Goal: Transaction & Acquisition: Purchase product/service

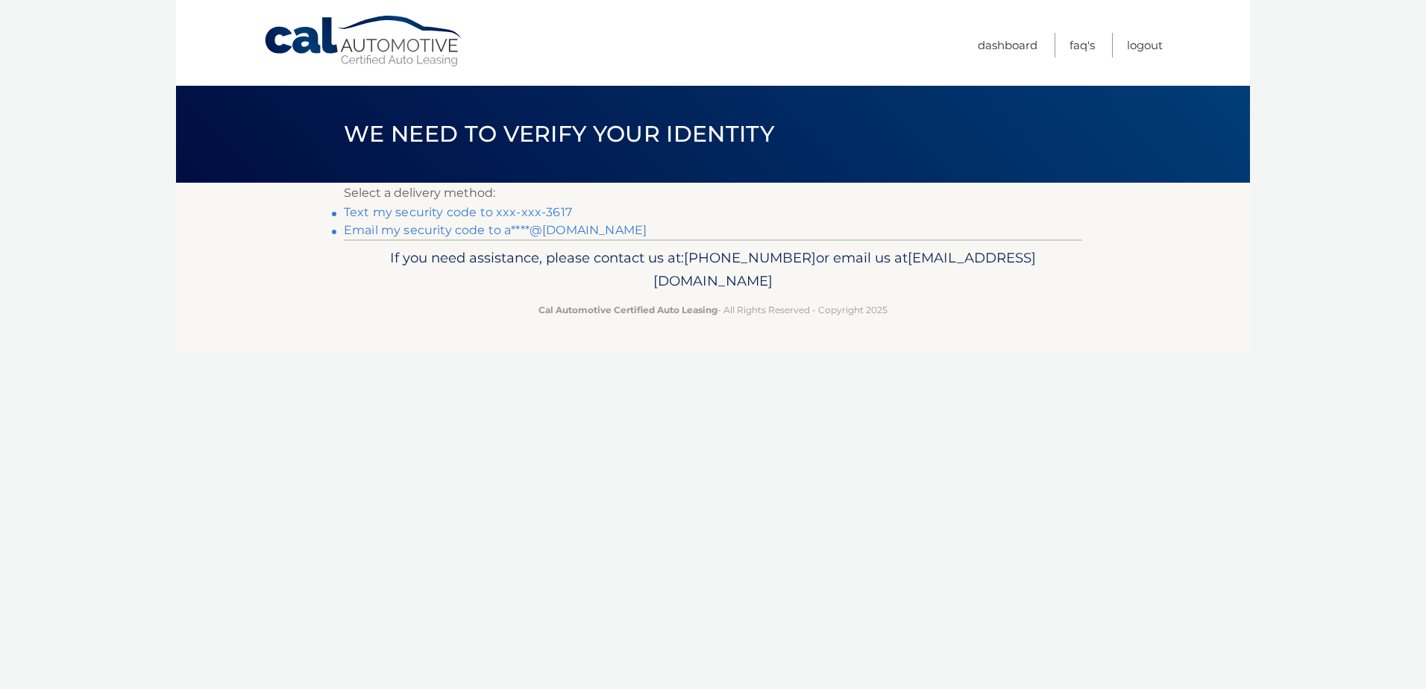
click at [480, 213] on link "Text my security code to xxx-xxx-3617" at bounding box center [458, 212] width 228 height 14
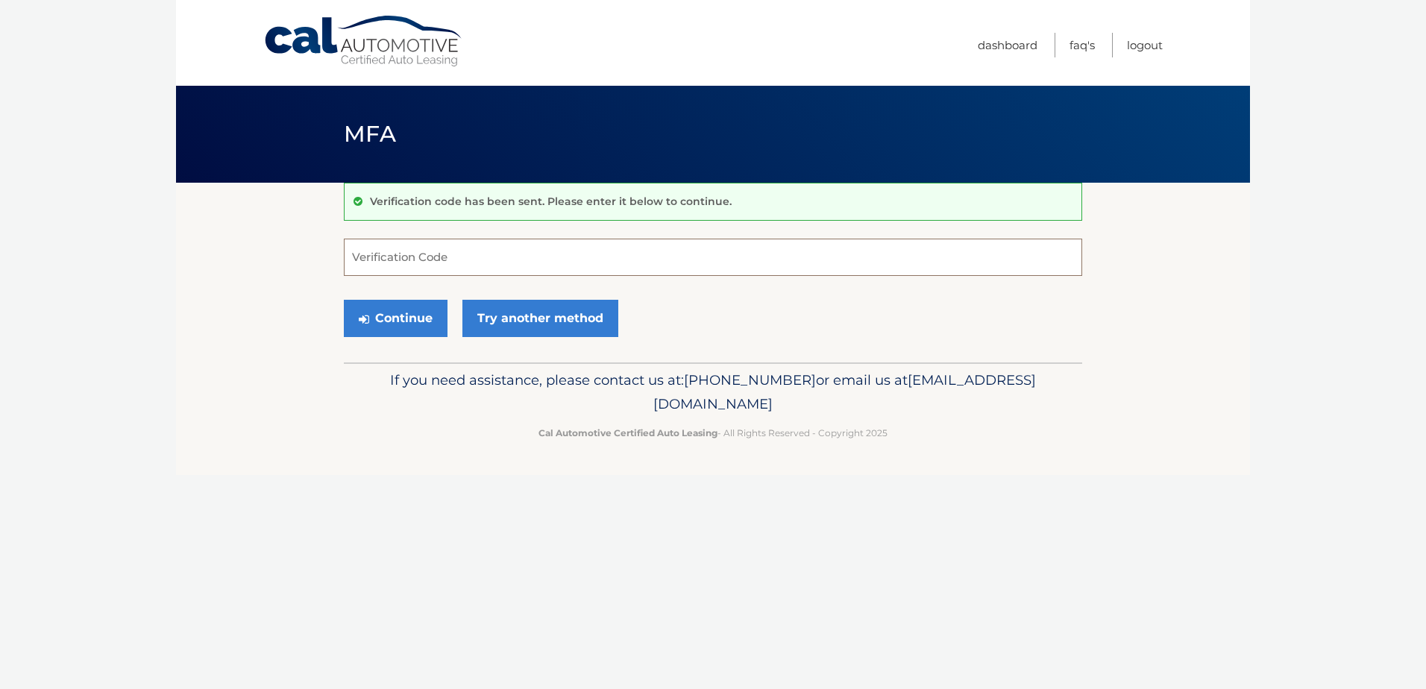
click at [430, 256] on input "Verification Code" at bounding box center [713, 257] width 738 height 37
type input "874818"
click at [418, 324] on button "Continue" at bounding box center [396, 318] width 104 height 37
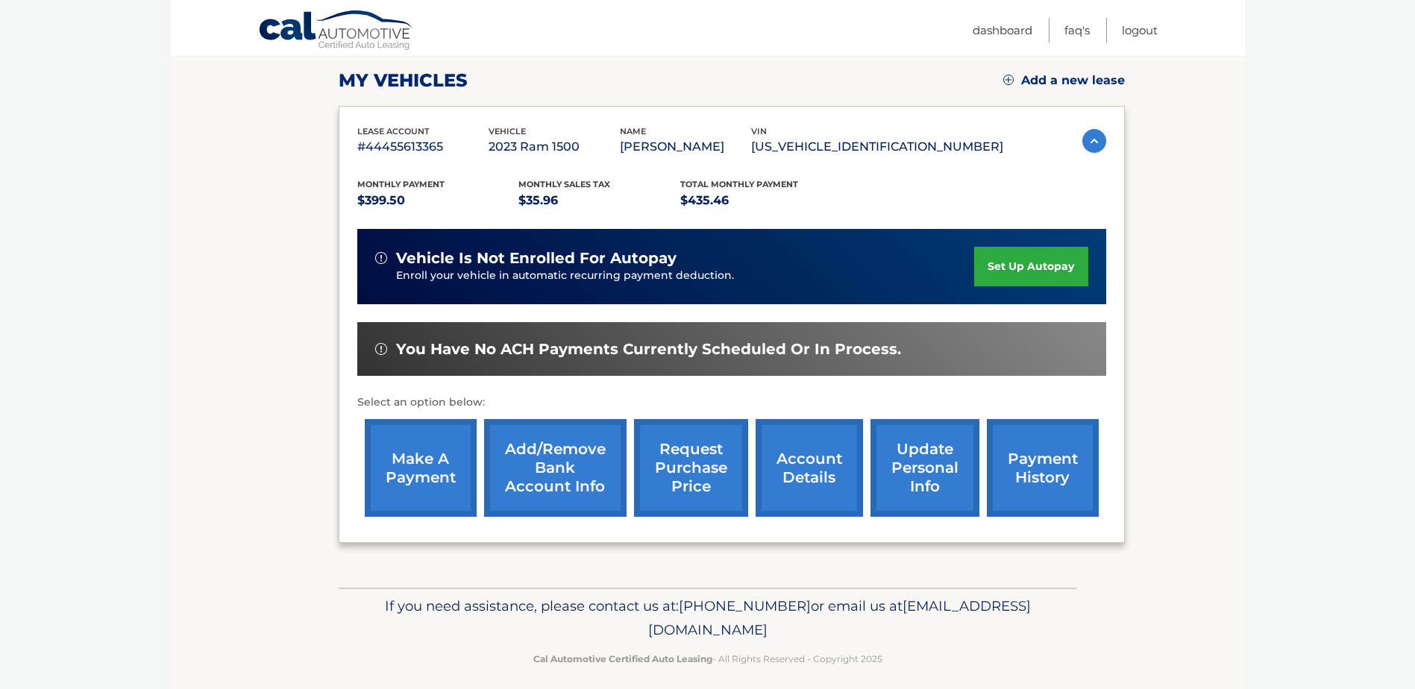
scroll to position [215, 0]
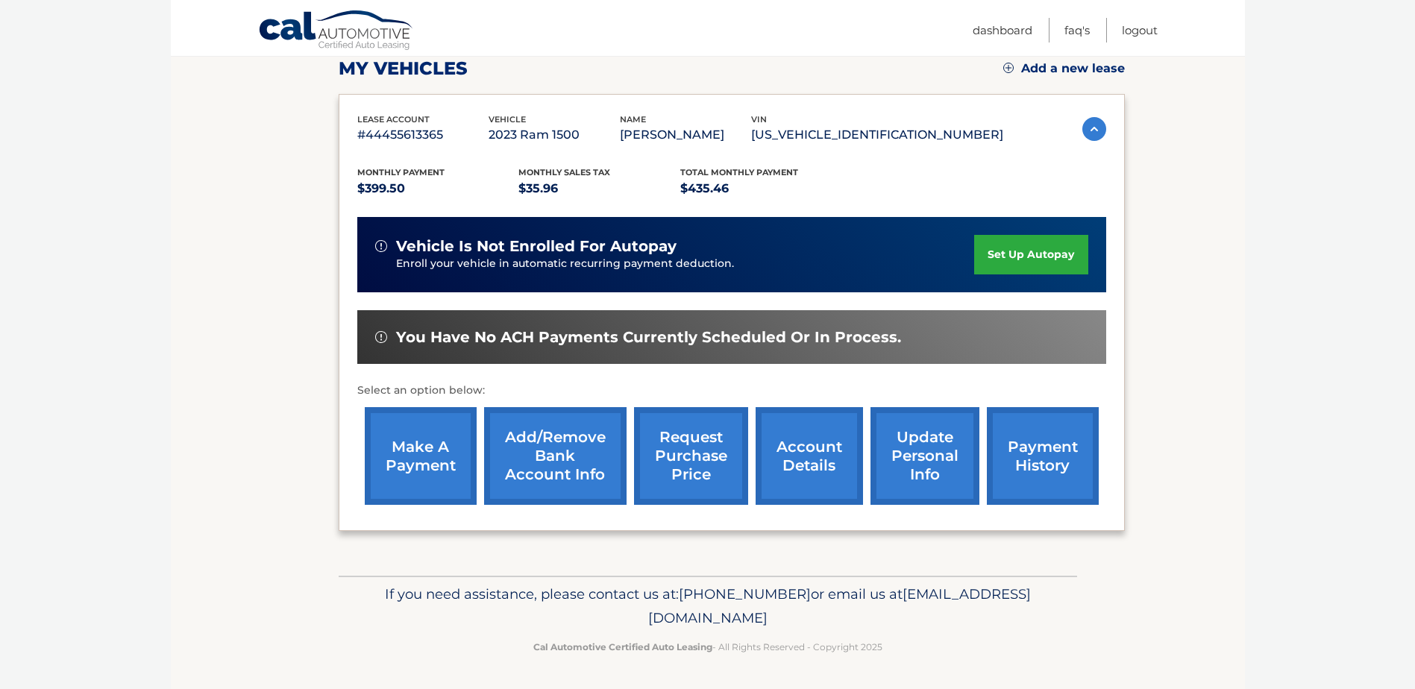
click at [409, 451] on link "make a payment" at bounding box center [421, 456] width 112 height 98
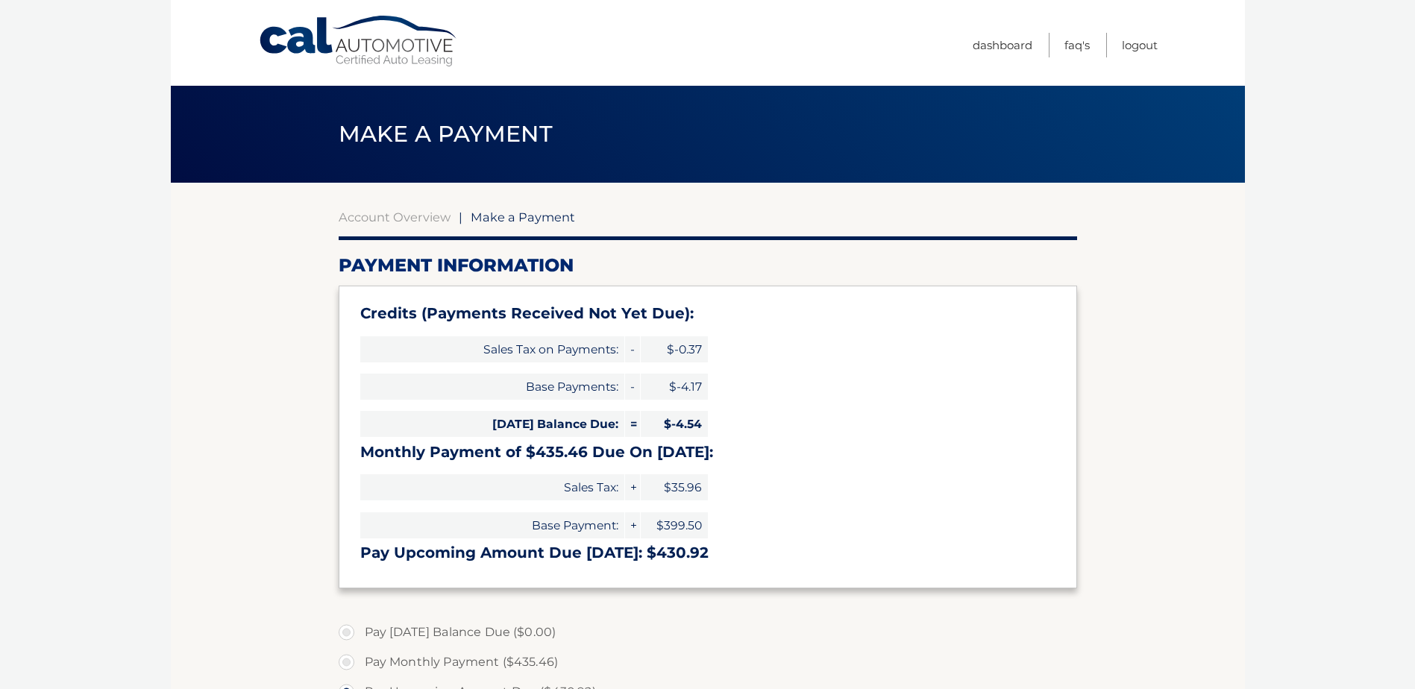
select select "ZTdkNGZiZDUtYTgxZS00YTdhLWIwODktYjMxMzczNjhlZjNj"
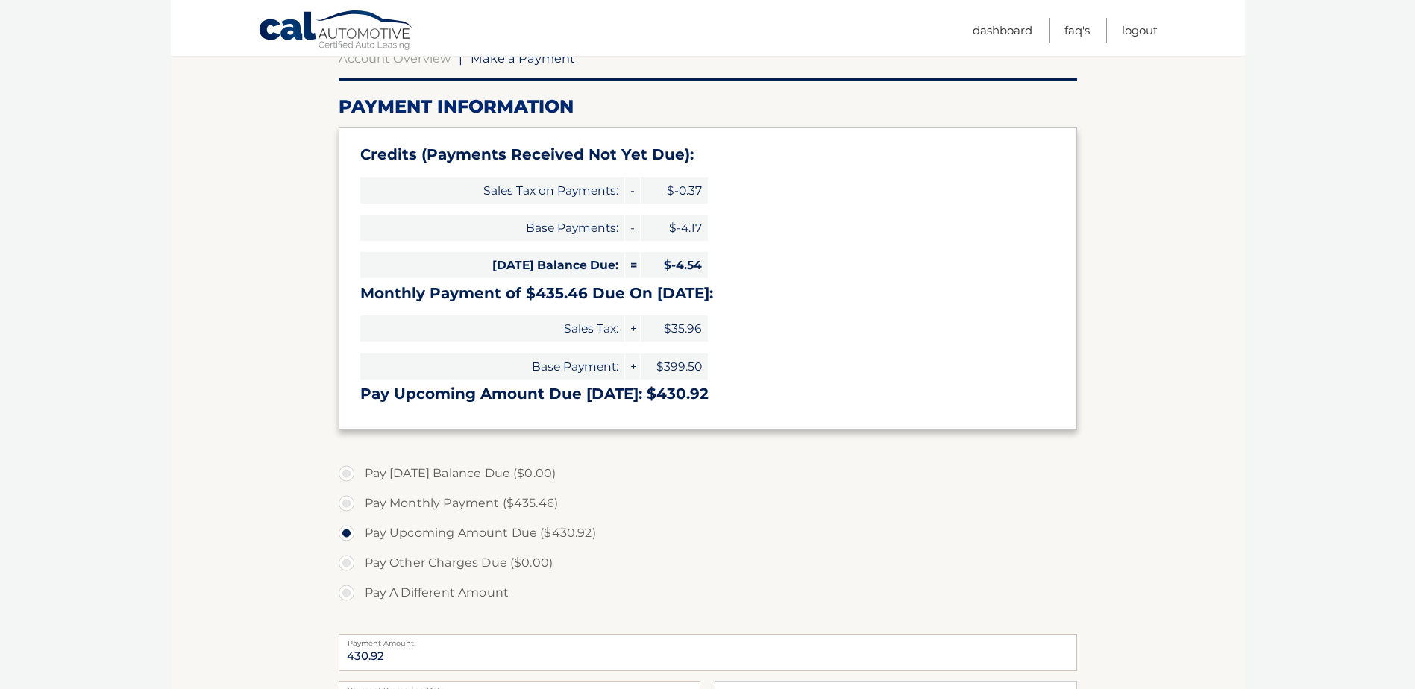
scroll to position [224, 0]
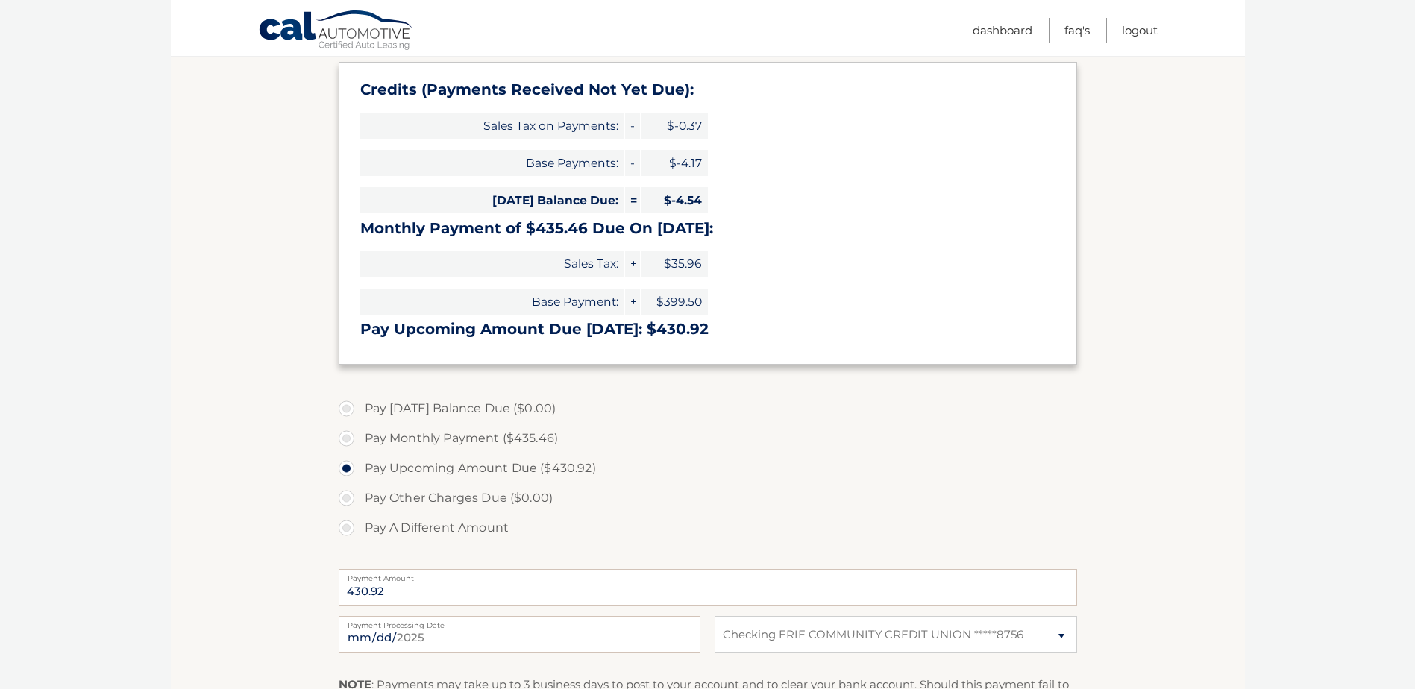
click at [349, 527] on label "Pay A Different Amount" at bounding box center [708, 528] width 738 height 30
click at [349, 527] on input "Pay A Different Amount" at bounding box center [352, 525] width 15 height 24
radio input "true"
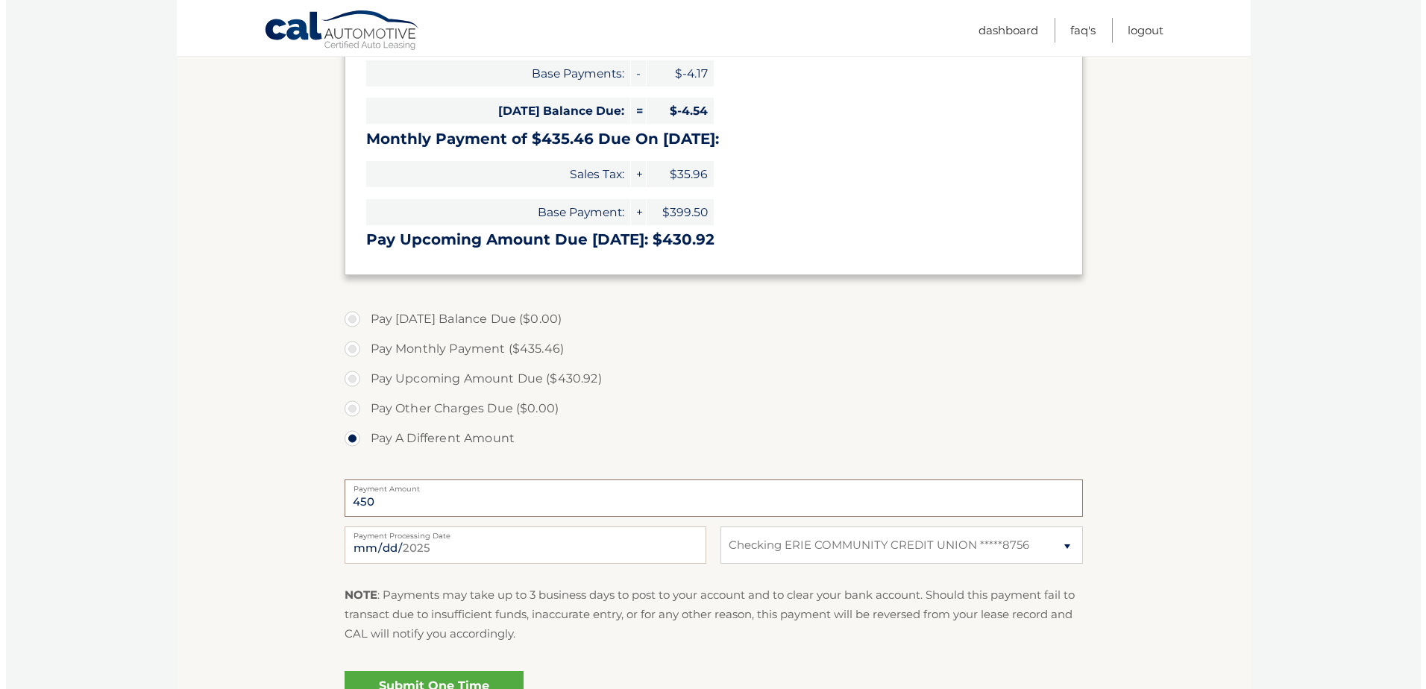
scroll to position [373, 0]
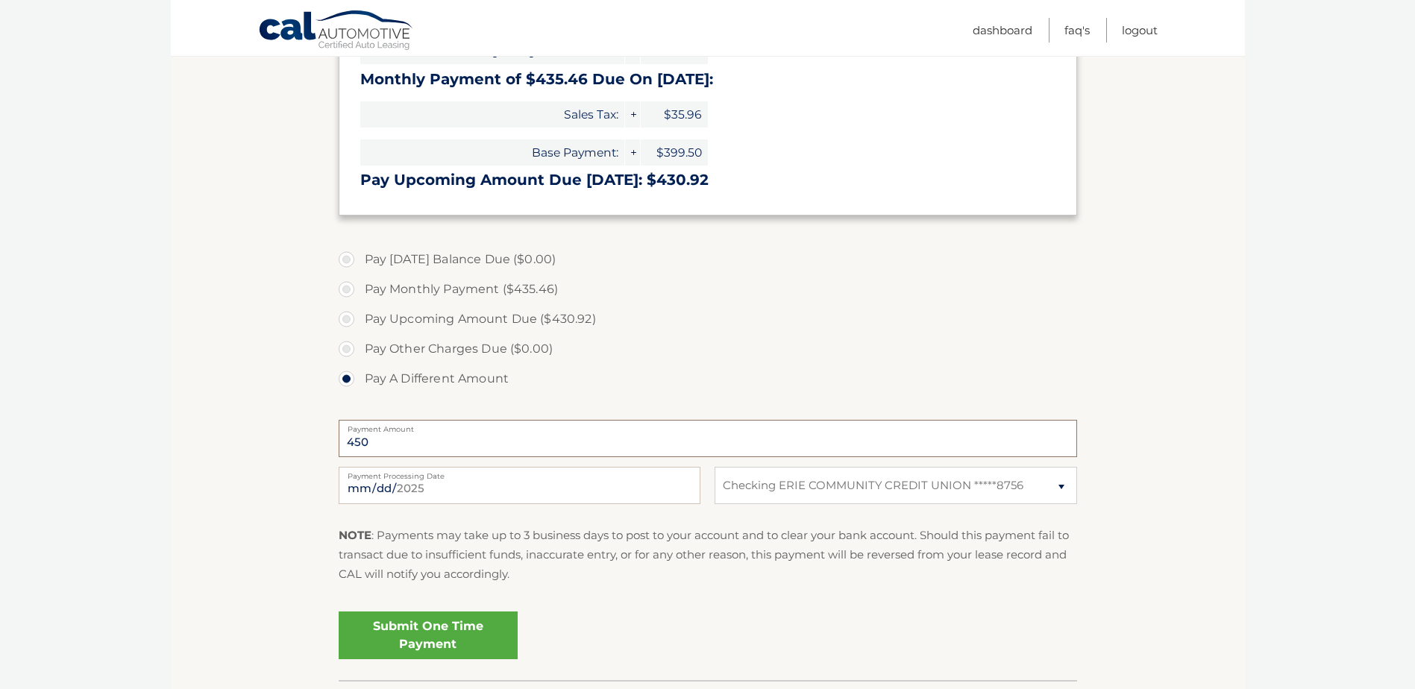
type input "450"
click at [479, 637] on link "Submit One Time Payment" at bounding box center [428, 636] width 179 height 48
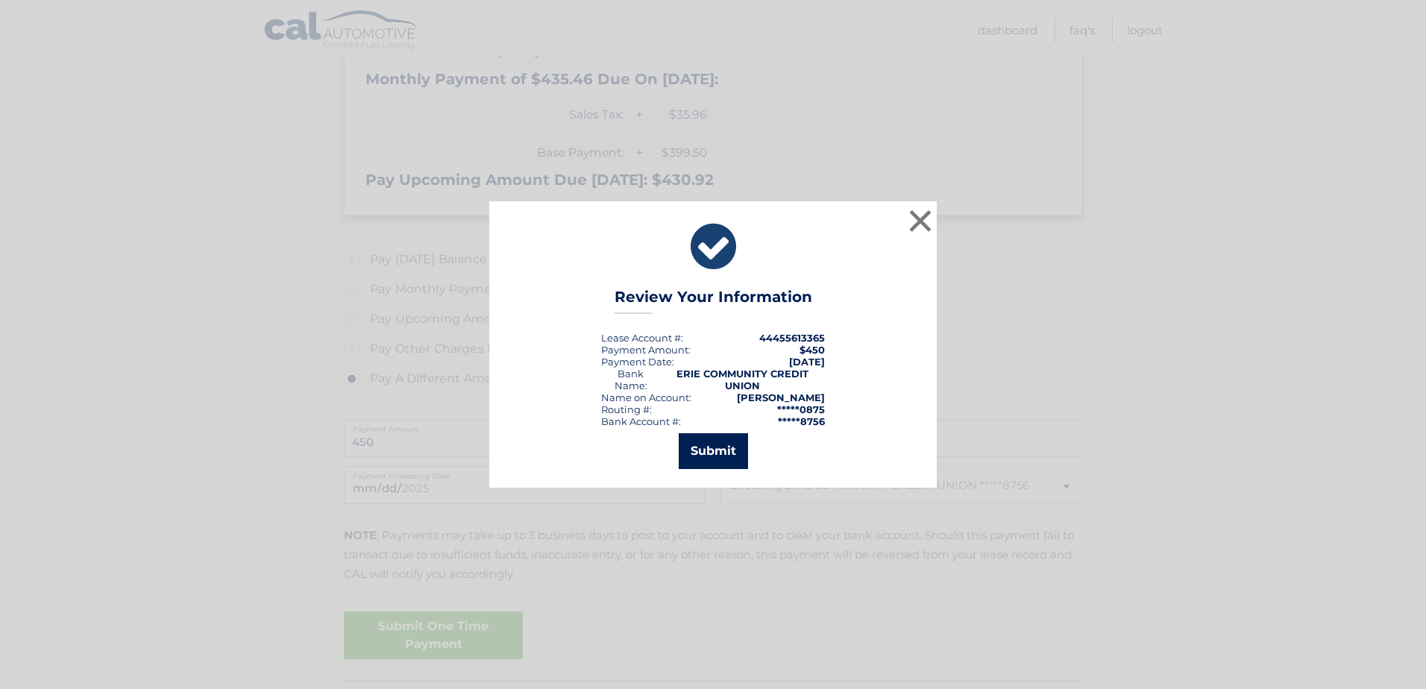
click at [712, 454] on button "Submit" at bounding box center [713, 451] width 69 height 36
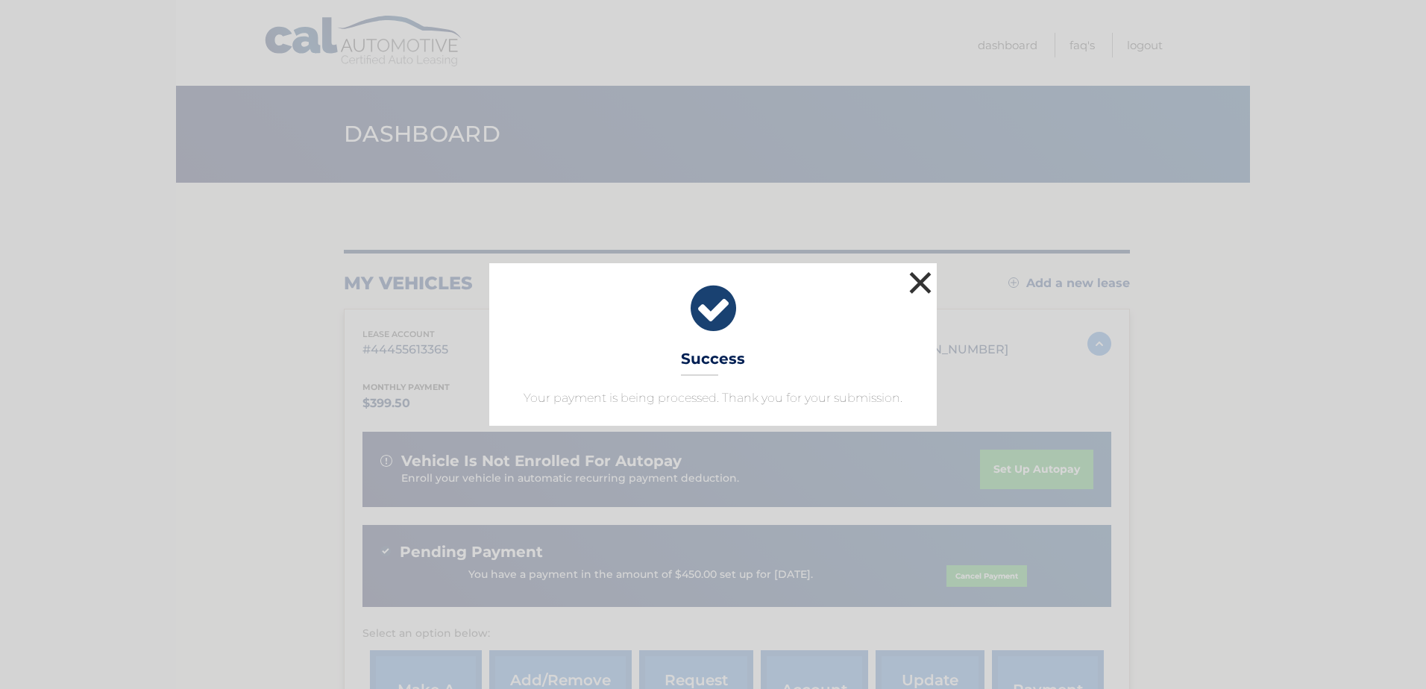
click at [917, 283] on button "×" at bounding box center [920, 283] width 30 height 30
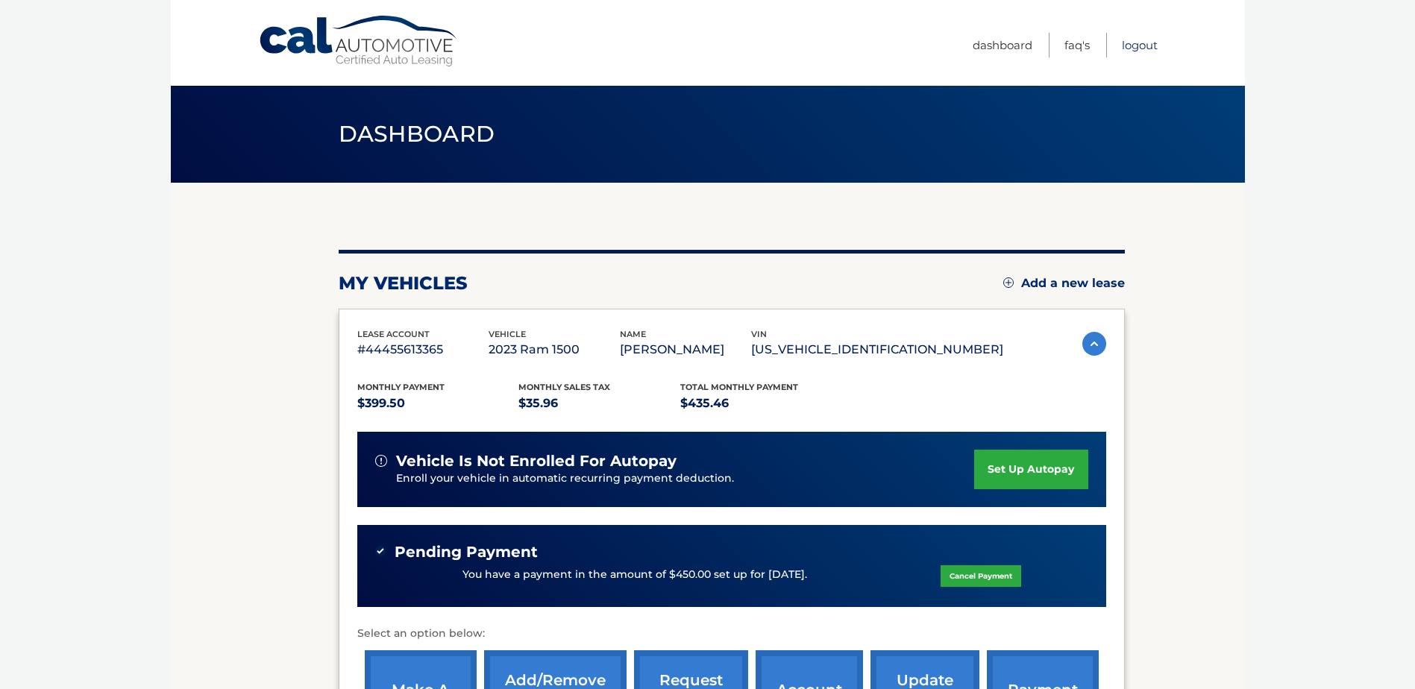
click at [1143, 42] on link "Logout" at bounding box center [1140, 45] width 36 height 25
